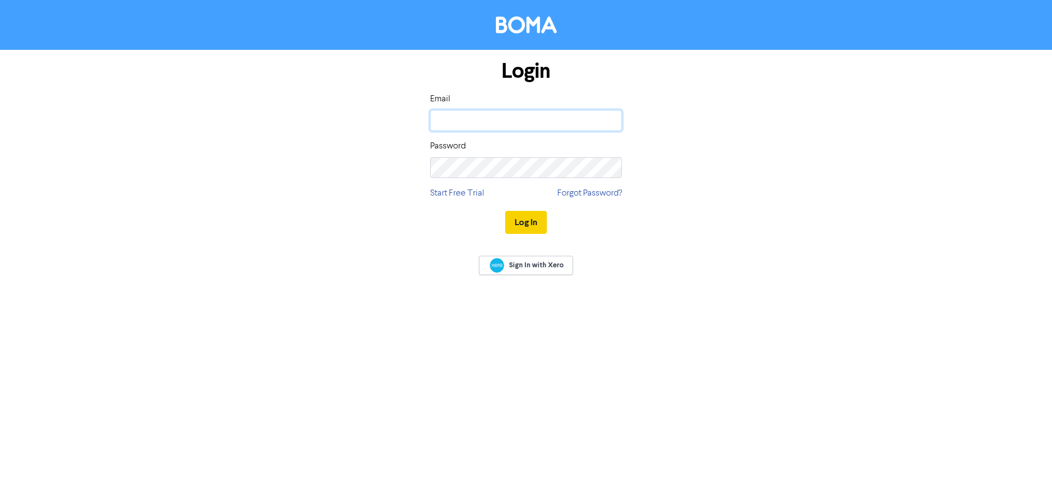
type input "[EMAIL_ADDRESS][DOMAIN_NAME]"
click at [525, 226] on button "Log In" at bounding box center [526, 222] width 42 height 23
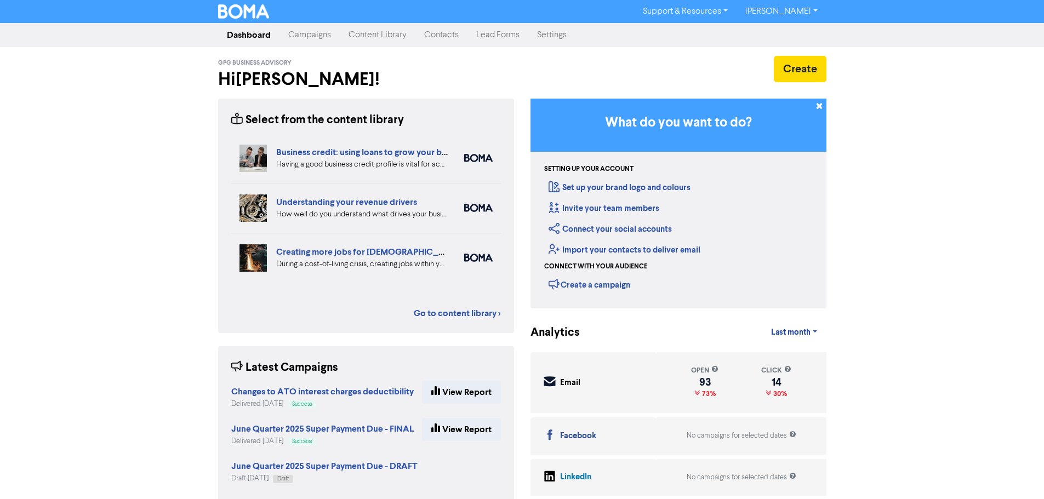
click at [430, 39] on link "Contacts" at bounding box center [441, 35] width 52 height 22
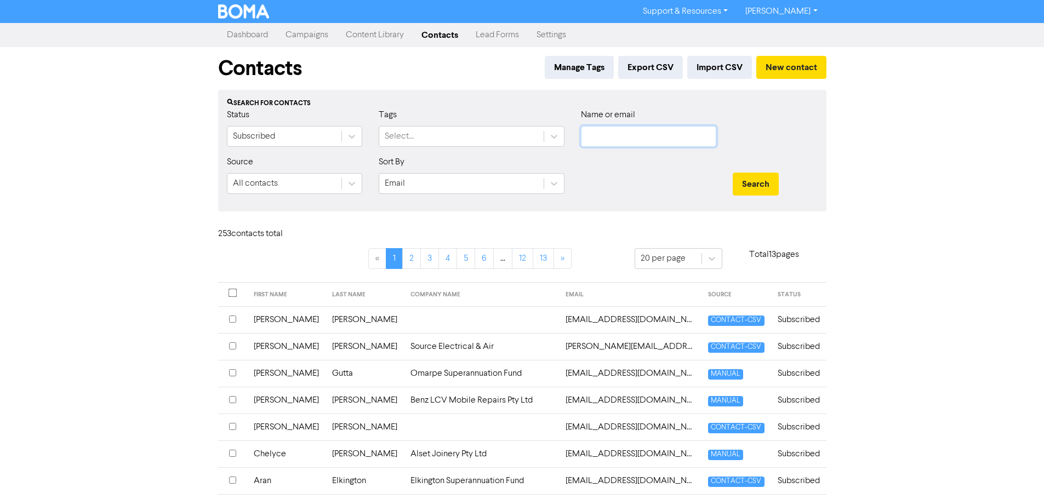
click at [606, 140] on input "text" at bounding box center [648, 136] width 135 height 21
type input "[GEOGRAPHIC_DATA]"
click at [733, 173] on button "Search" at bounding box center [756, 184] width 46 height 23
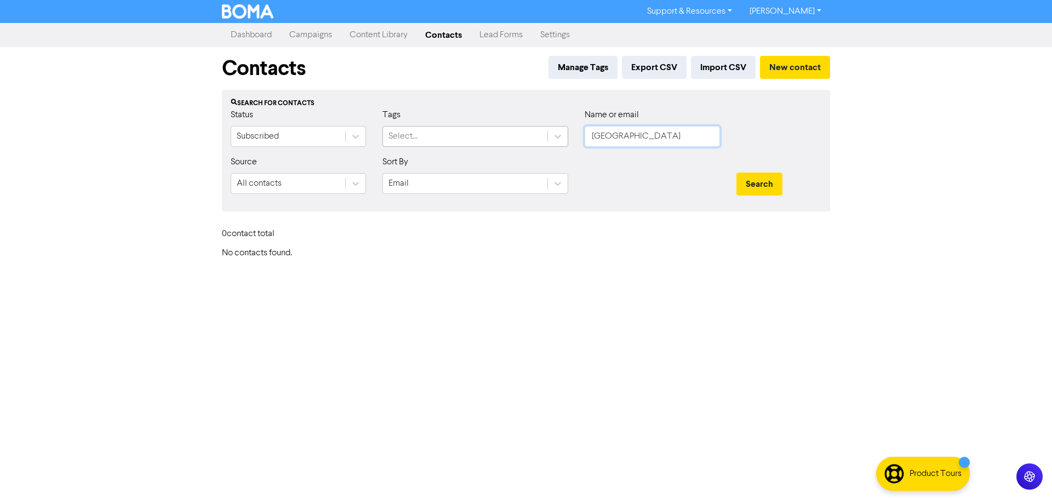
drag, startPoint x: 659, startPoint y: 138, endPoint x: 568, endPoint y: 141, distance: 90.5
click at [568, 141] on div "Status Subscribed Tags Select... Name or email france" at bounding box center [526, 132] width 607 height 47
click at [752, 184] on button "Search" at bounding box center [760, 184] width 46 height 23
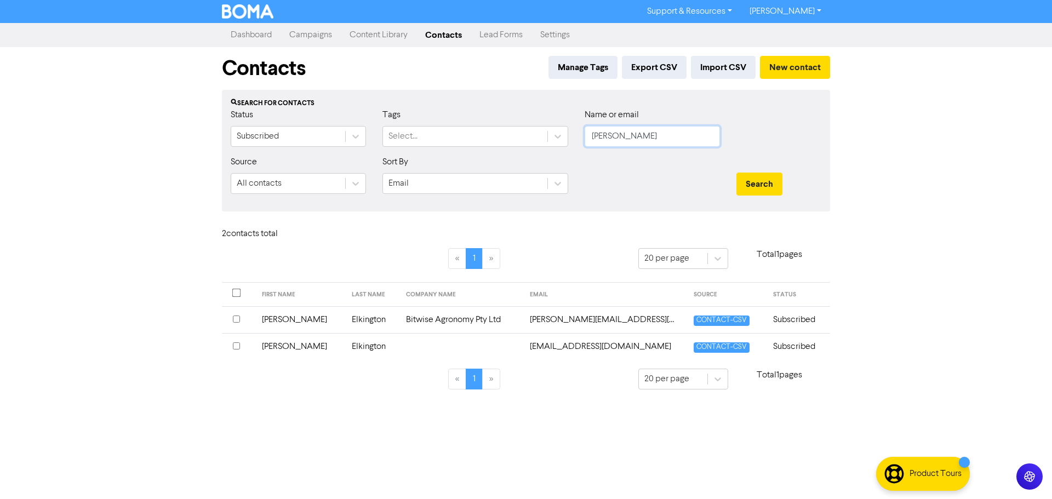
drag, startPoint x: 617, startPoint y: 141, endPoint x: 582, endPoint y: 147, distance: 36.0
click at [582, 147] on div "Name or email [PERSON_NAME]" at bounding box center [653, 132] width 152 height 47
type input "looking"
click at [770, 190] on button "Search" at bounding box center [760, 184] width 46 height 23
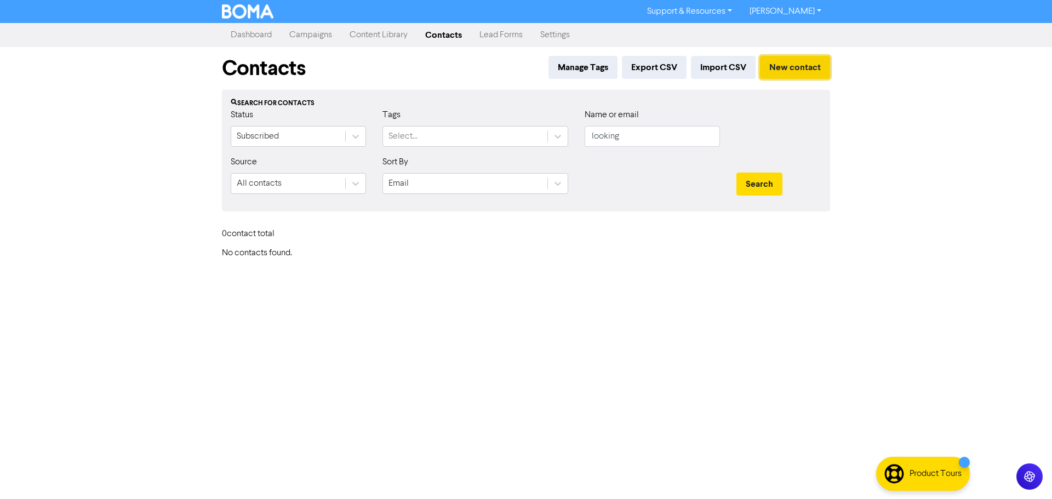
click at [799, 77] on button "New contact" at bounding box center [795, 67] width 70 height 23
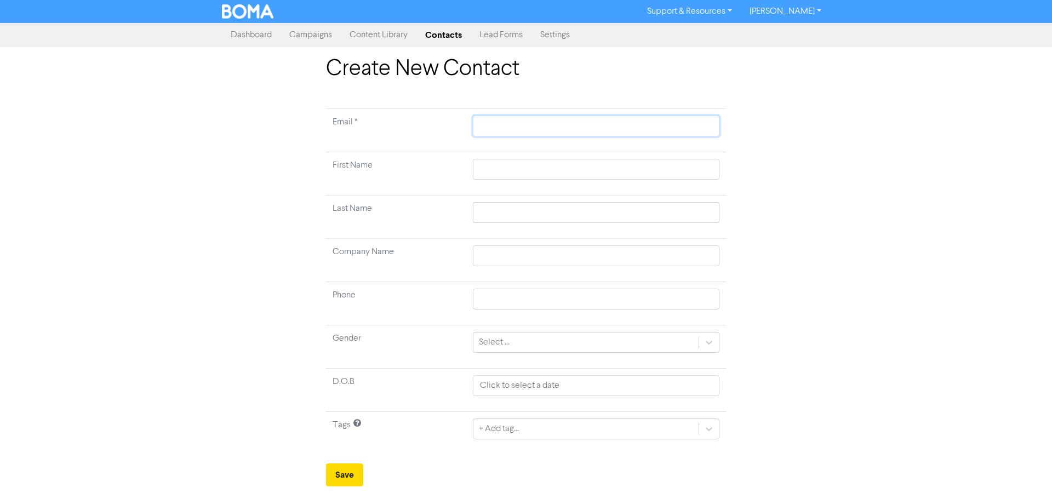
click at [531, 129] on input "text" at bounding box center [596, 126] width 247 height 21
paste input "Updated [DATE]"
type input "Updated [DATE]"
drag, startPoint x: 594, startPoint y: 127, endPoint x: 417, endPoint y: 143, distance: 177.7
click at [417, 142] on tr "Email * Updated [DATE]" at bounding box center [526, 130] width 400 height 43
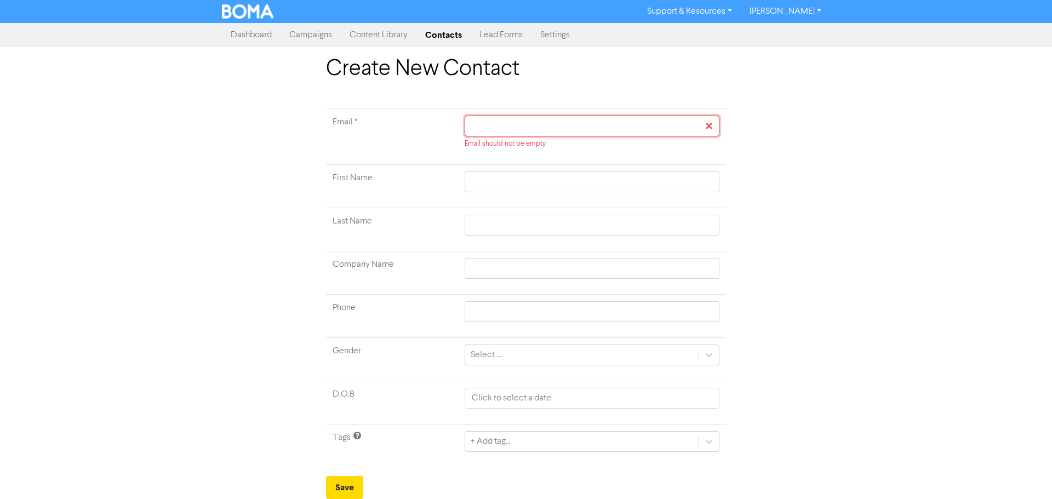
click at [516, 130] on input "text" at bounding box center [592, 126] width 255 height 21
paste input "[EMAIL_ADDRESS][DOMAIN_NAME]"
type input "[EMAIL_ADDRESS][DOMAIN_NAME]"
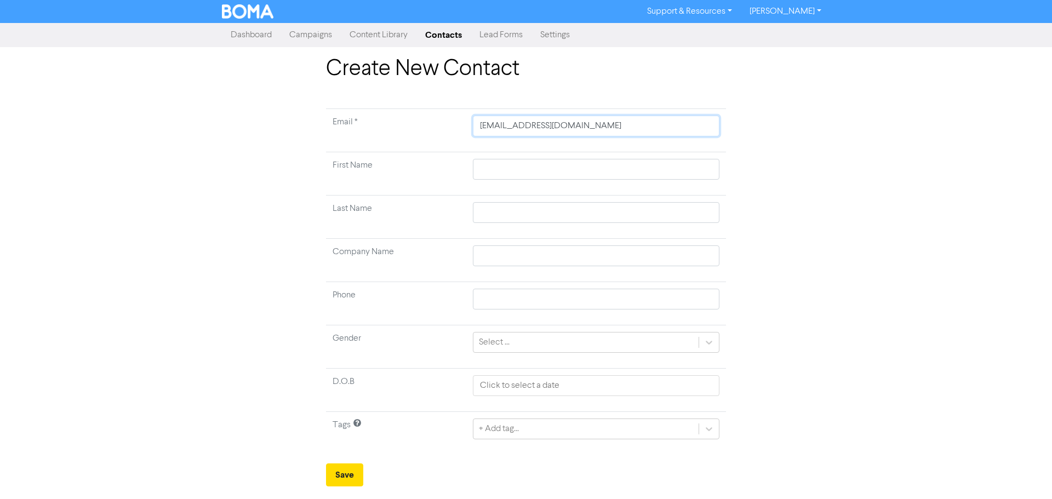
type input "[EMAIL_ADDRESS][DOMAIN_NAME]"
click at [502, 166] on input "text" at bounding box center [596, 169] width 247 height 21
type input "S"
type input "Sh"
type input "Sha"
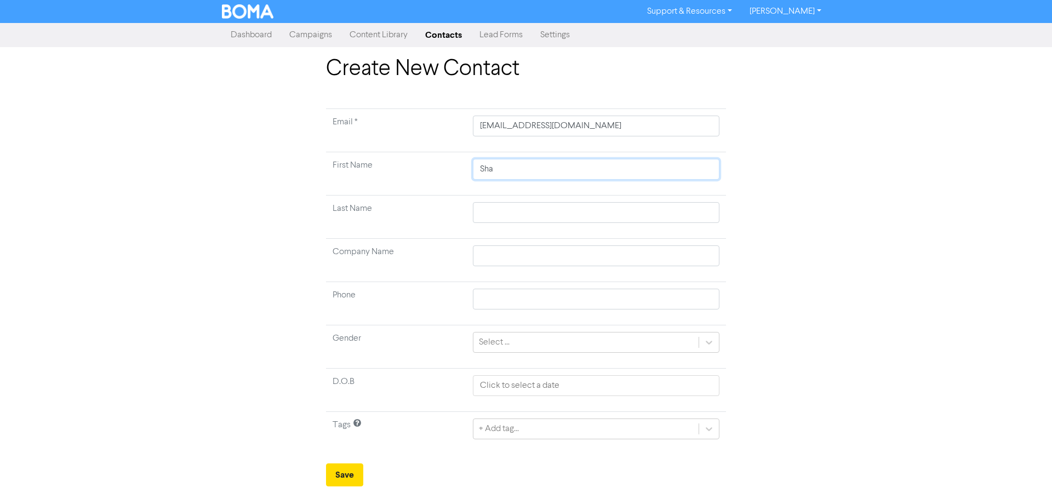
type input "Shar"
type input "Sharo"
type input "[PERSON_NAME]"
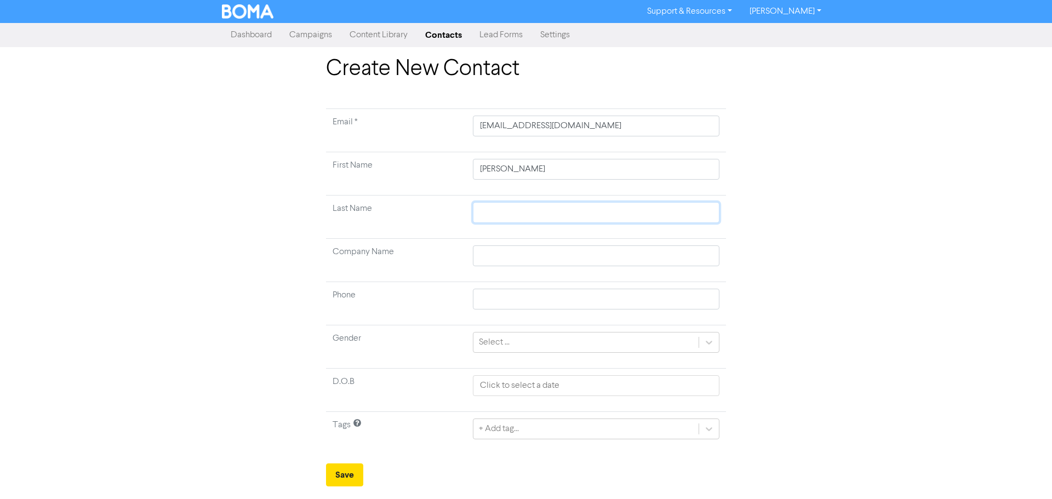
type input "F"
type input "Fr"
type input "Fra"
type input "[PERSON_NAME]"
type input "Franc"
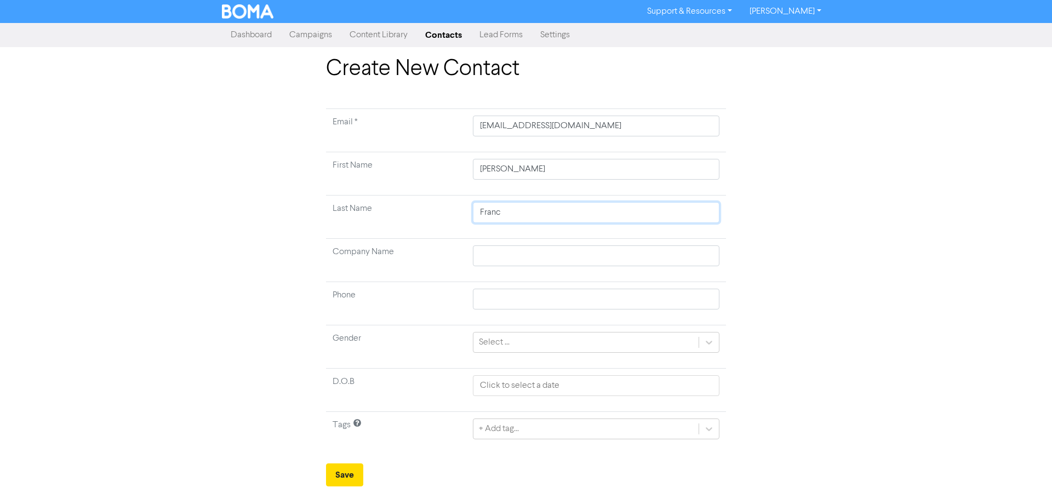
type input "[GEOGRAPHIC_DATA]"
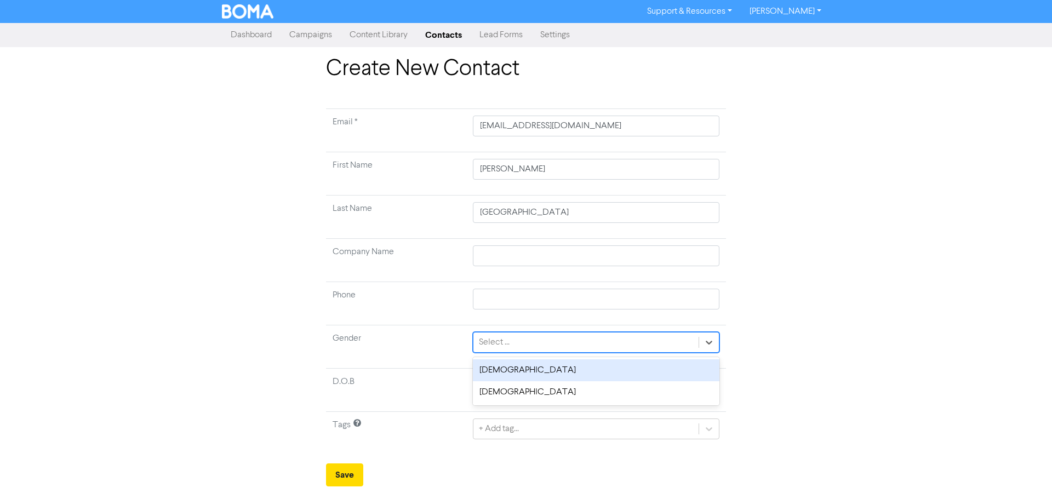
click at [511, 339] on div "Select ..." at bounding box center [586, 343] width 225 height 20
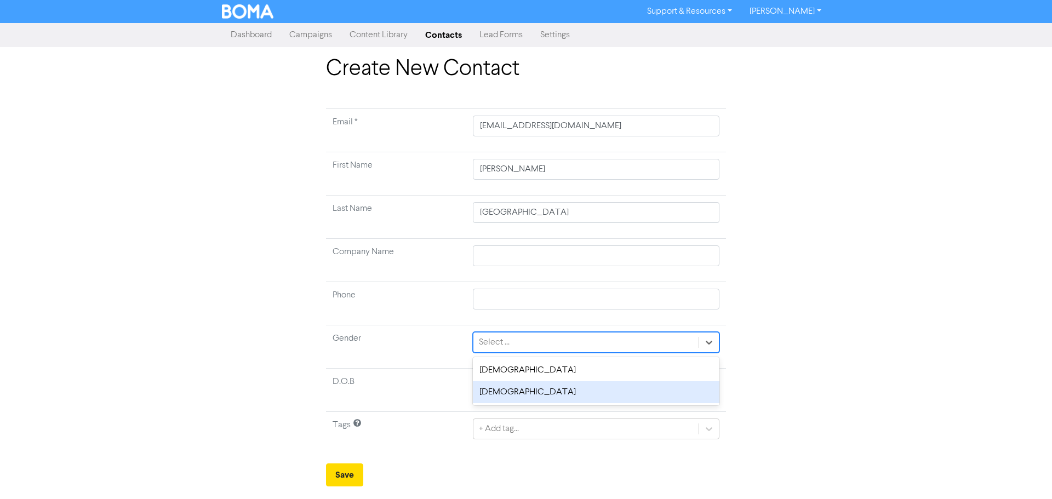
click at [506, 387] on div "[DEMOGRAPHIC_DATA]" at bounding box center [596, 393] width 247 height 22
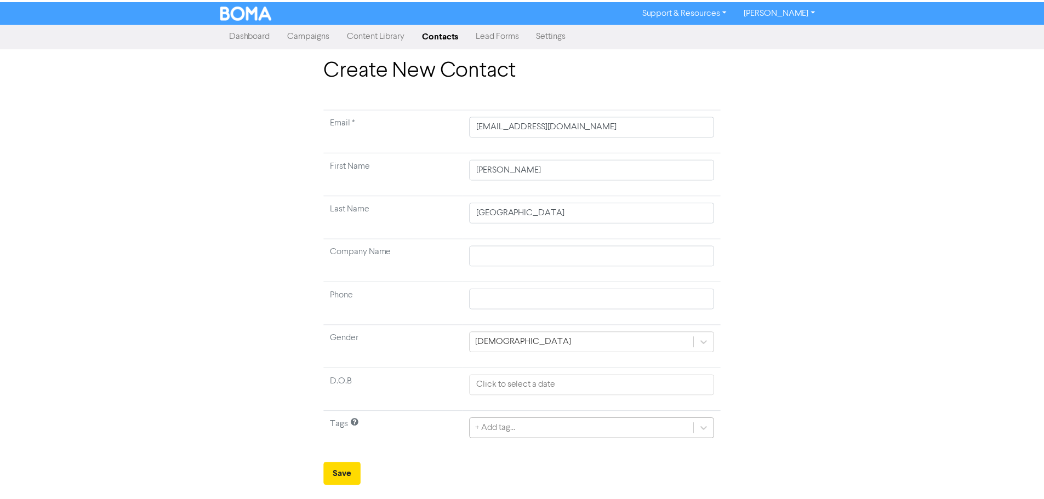
scroll to position [109, 0]
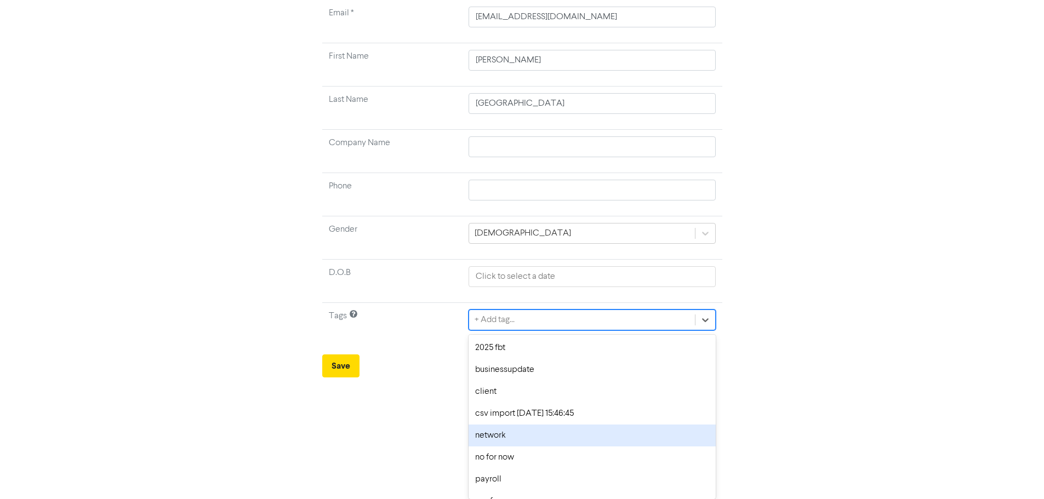
click at [501, 331] on div "option network focused, 5 of 9. 9 results available. Use Up and Down to choose …" at bounding box center [592, 320] width 247 height 21
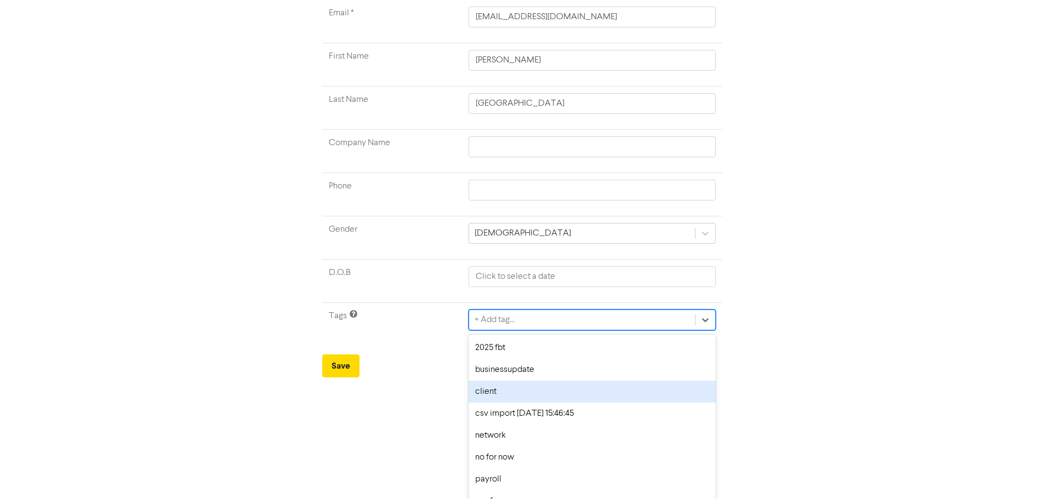
click at [504, 395] on div "client" at bounding box center [592, 392] width 247 height 22
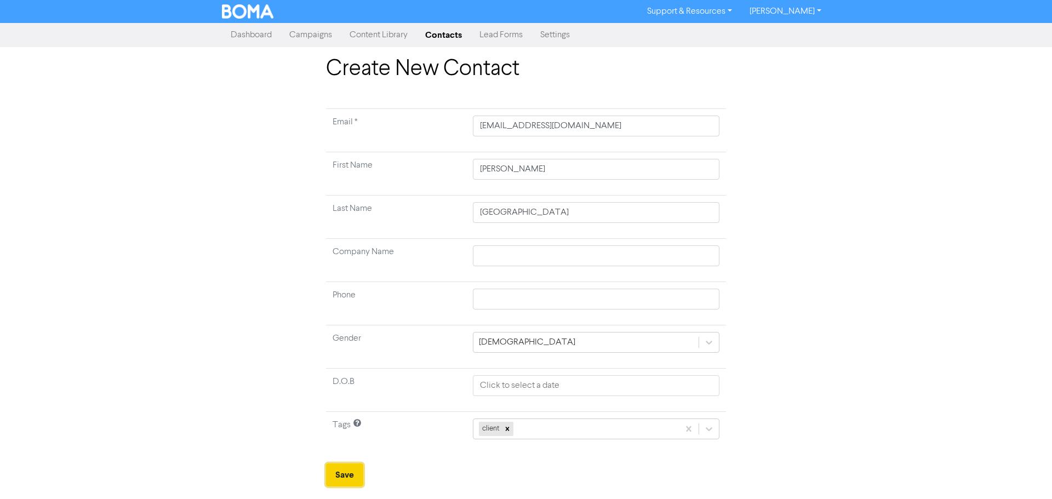
click at [348, 472] on button "Save" at bounding box center [344, 475] width 37 height 23
